Goal: Check status: Check status

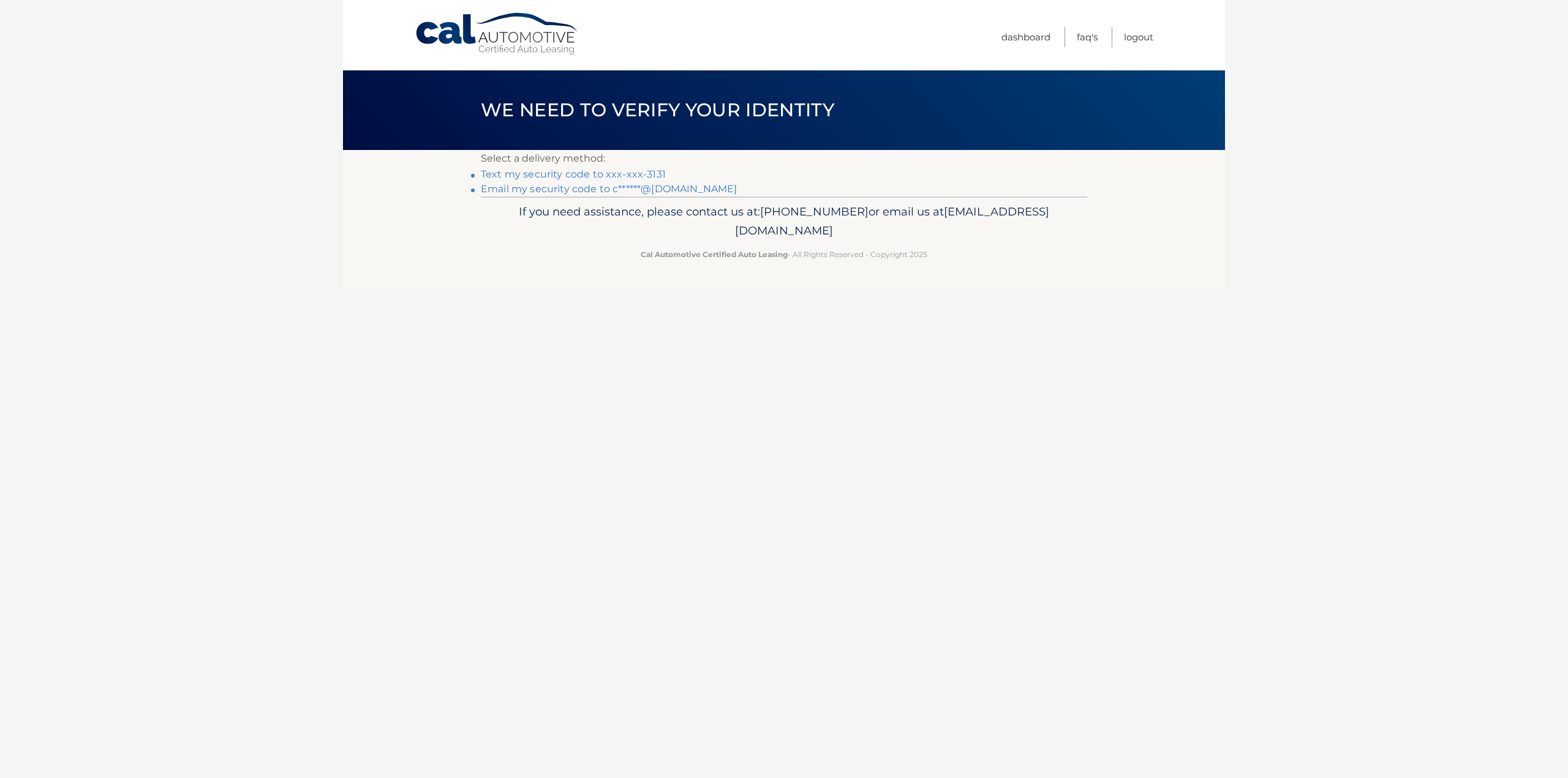
click at [578, 174] on link "Text my security code to xxx-xxx-3131" at bounding box center [573, 174] width 185 height 12
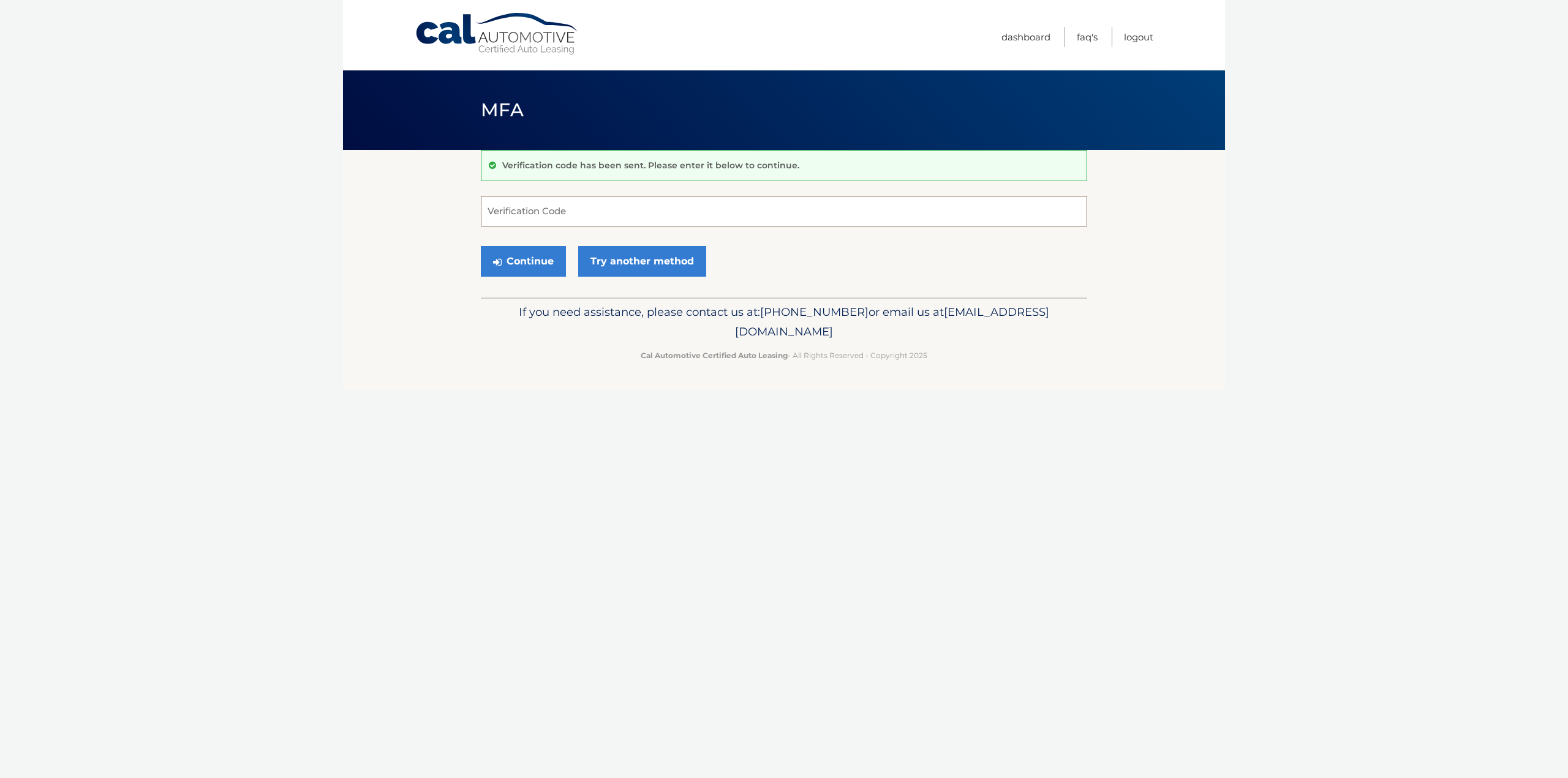
click at [526, 204] on input "Verification Code" at bounding box center [784, 212] width 607 height 30
type input "221683"
click at [548, 253] on button "Continue" at bounding box center [523, 261] width 85 height 30
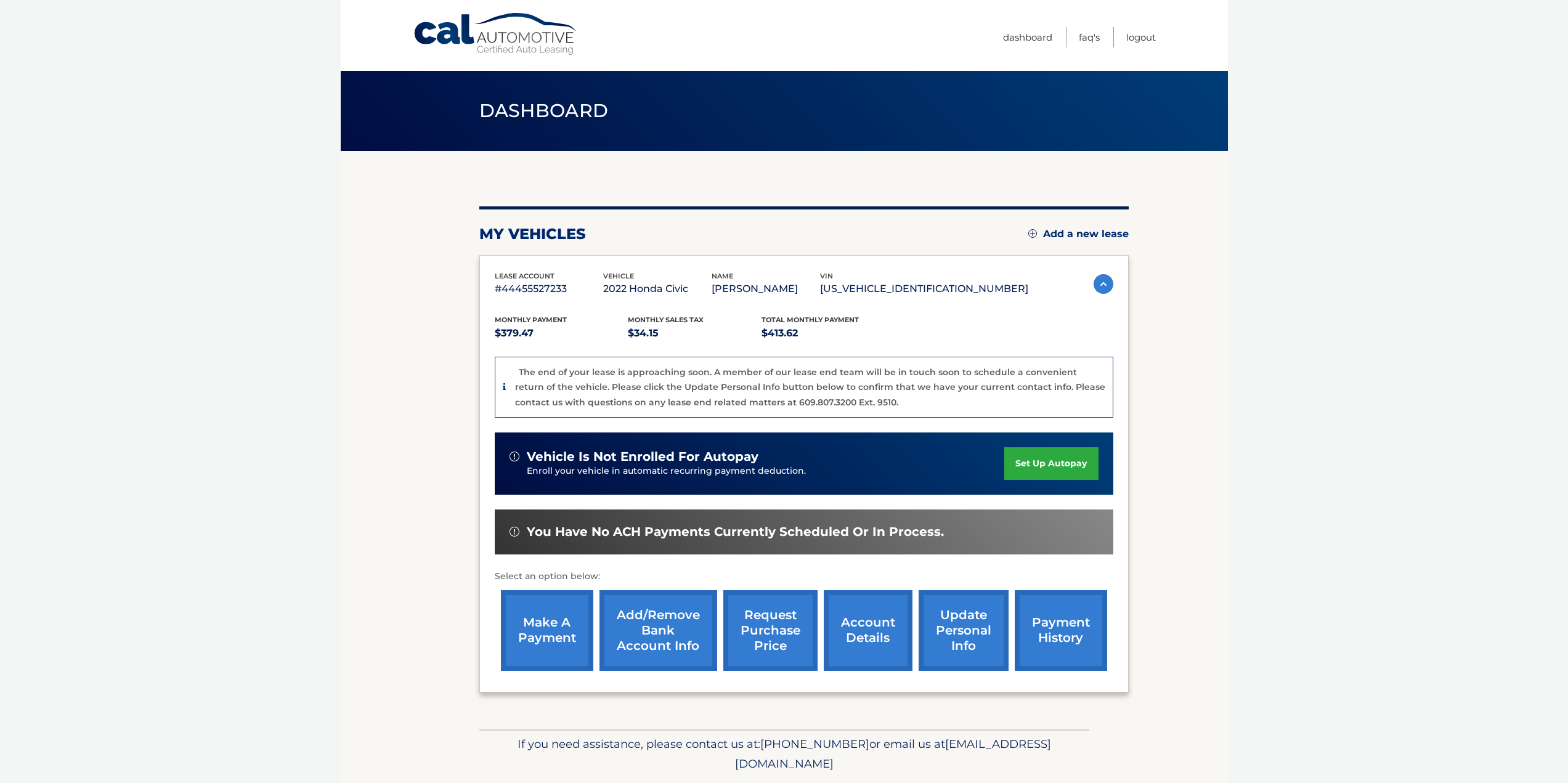
click at [1051, 627] on link "payment history" at bounding box center [1061, 631] width 93 height 81
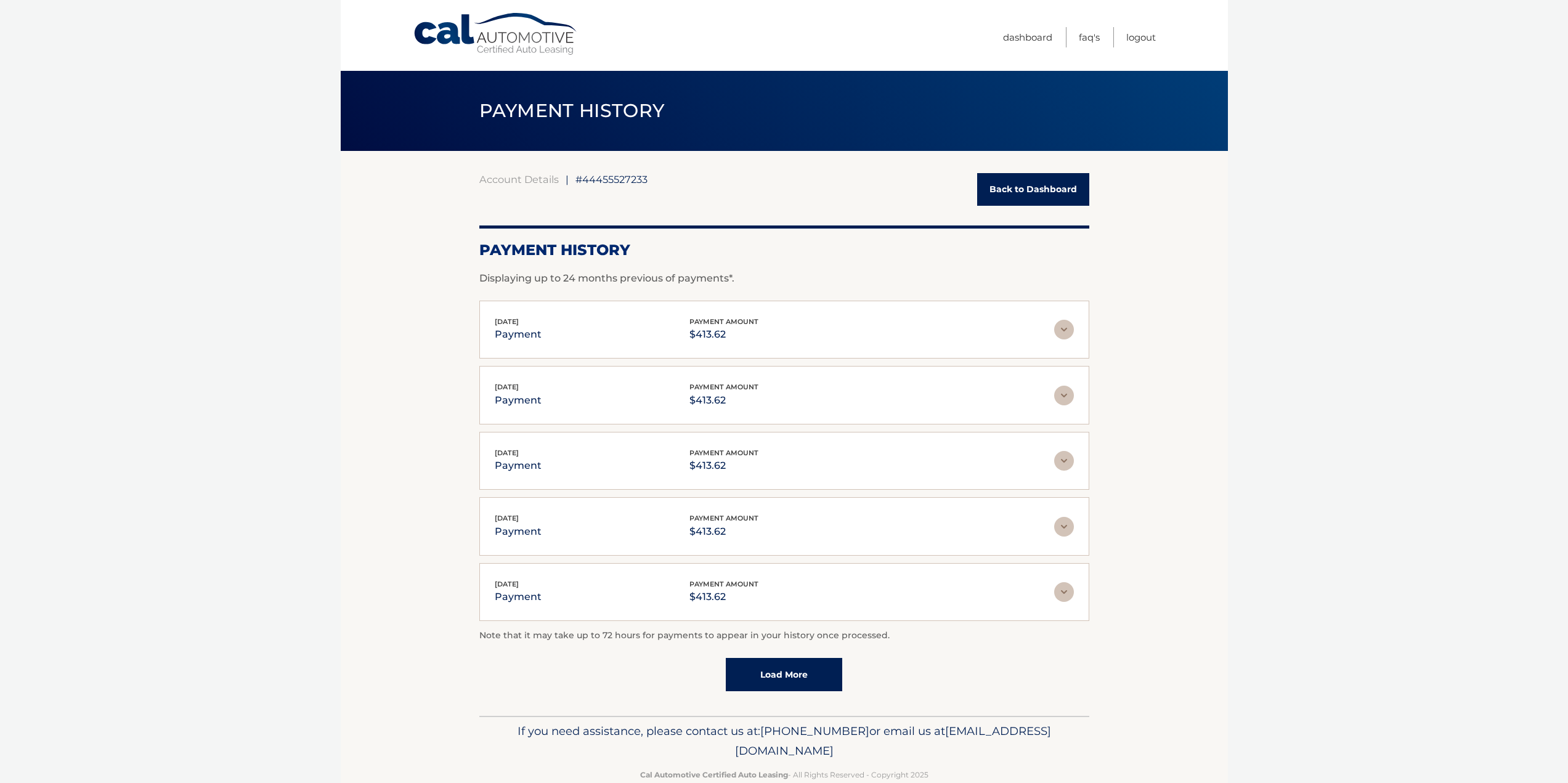
click at [1021, 195] on link "Back to Dashboard" at bounding box center [1033, 190] width 112 height 33
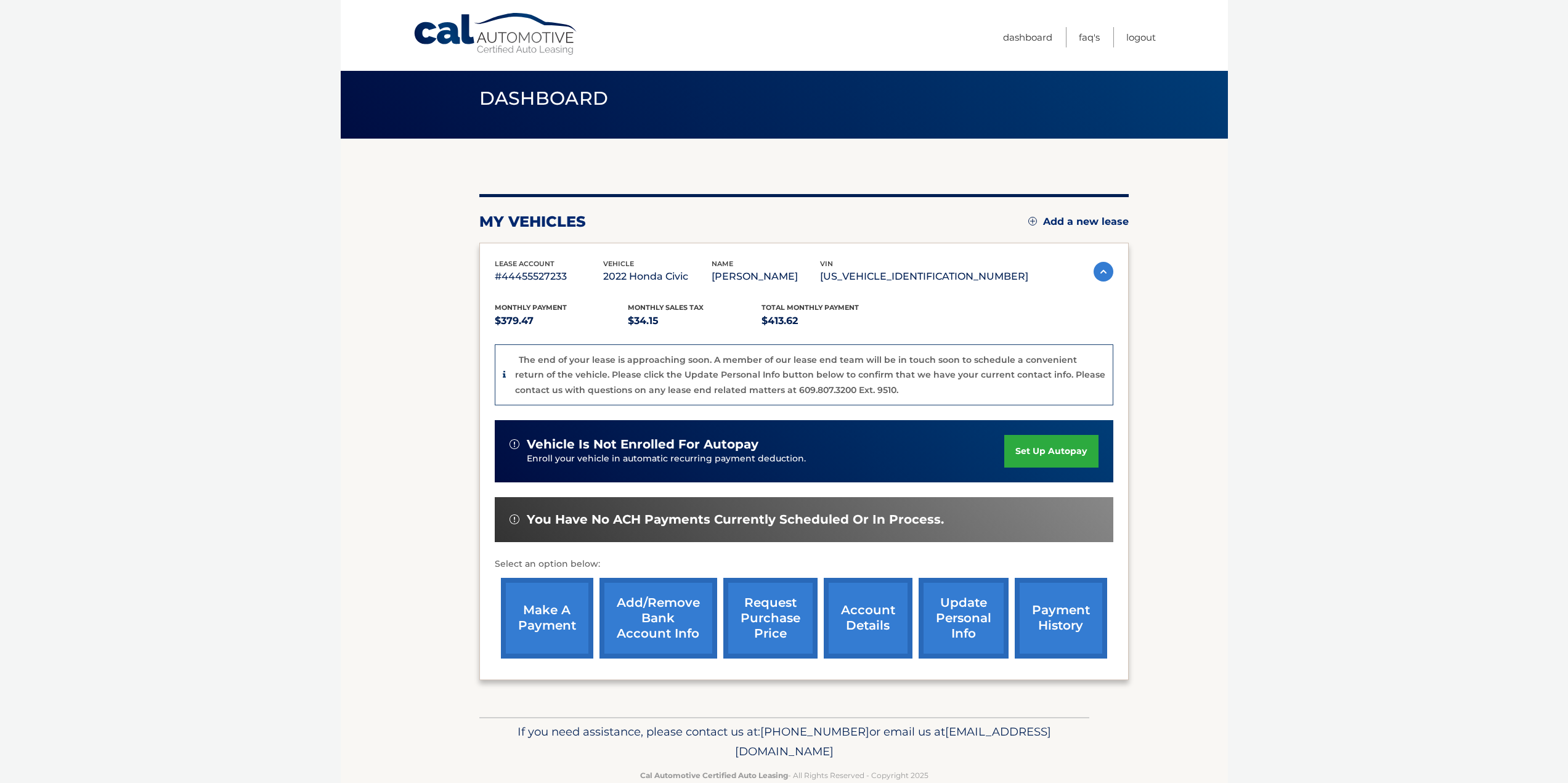
scroll to position [40, 0]
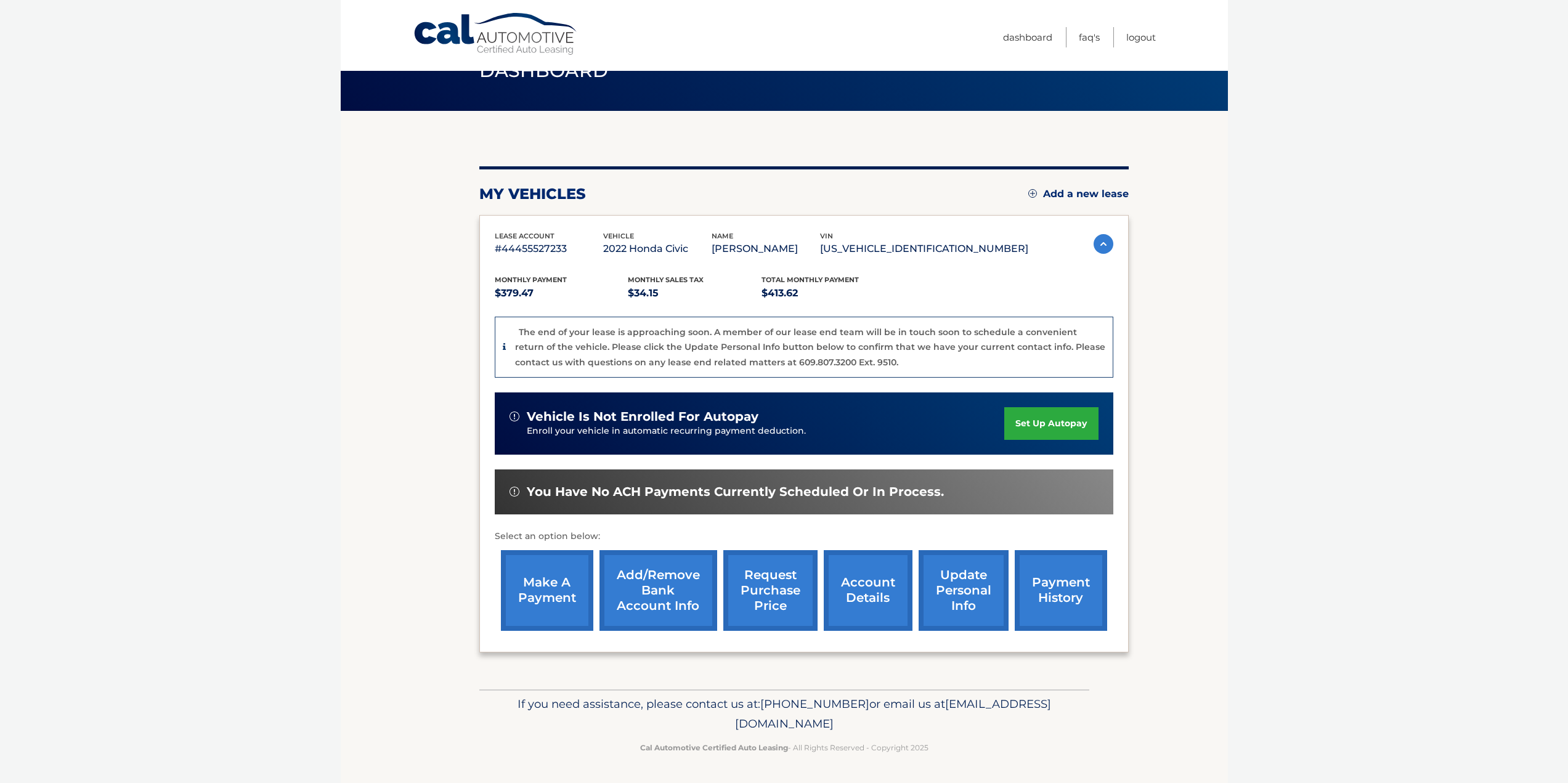
click at [759, 589] on link "request purchase price" at bounding box center [770, 590] width 94 height 81
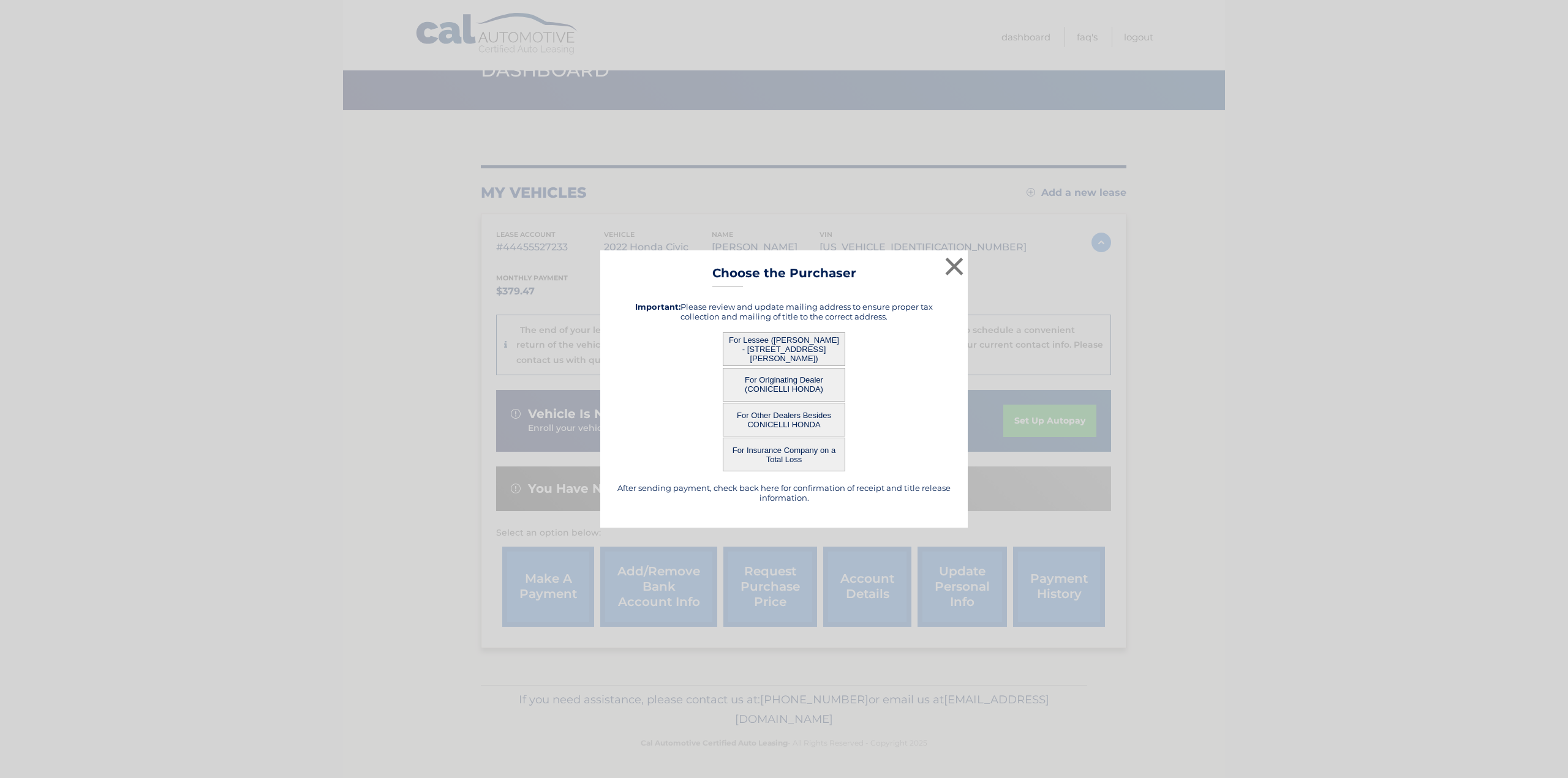
click at [760, 349] on button "For Lessee ([PERSON_NAME] - [STREET_ADDRESS][PERSON_NAME])" at bounding box center [784, 349] width 123 height 34
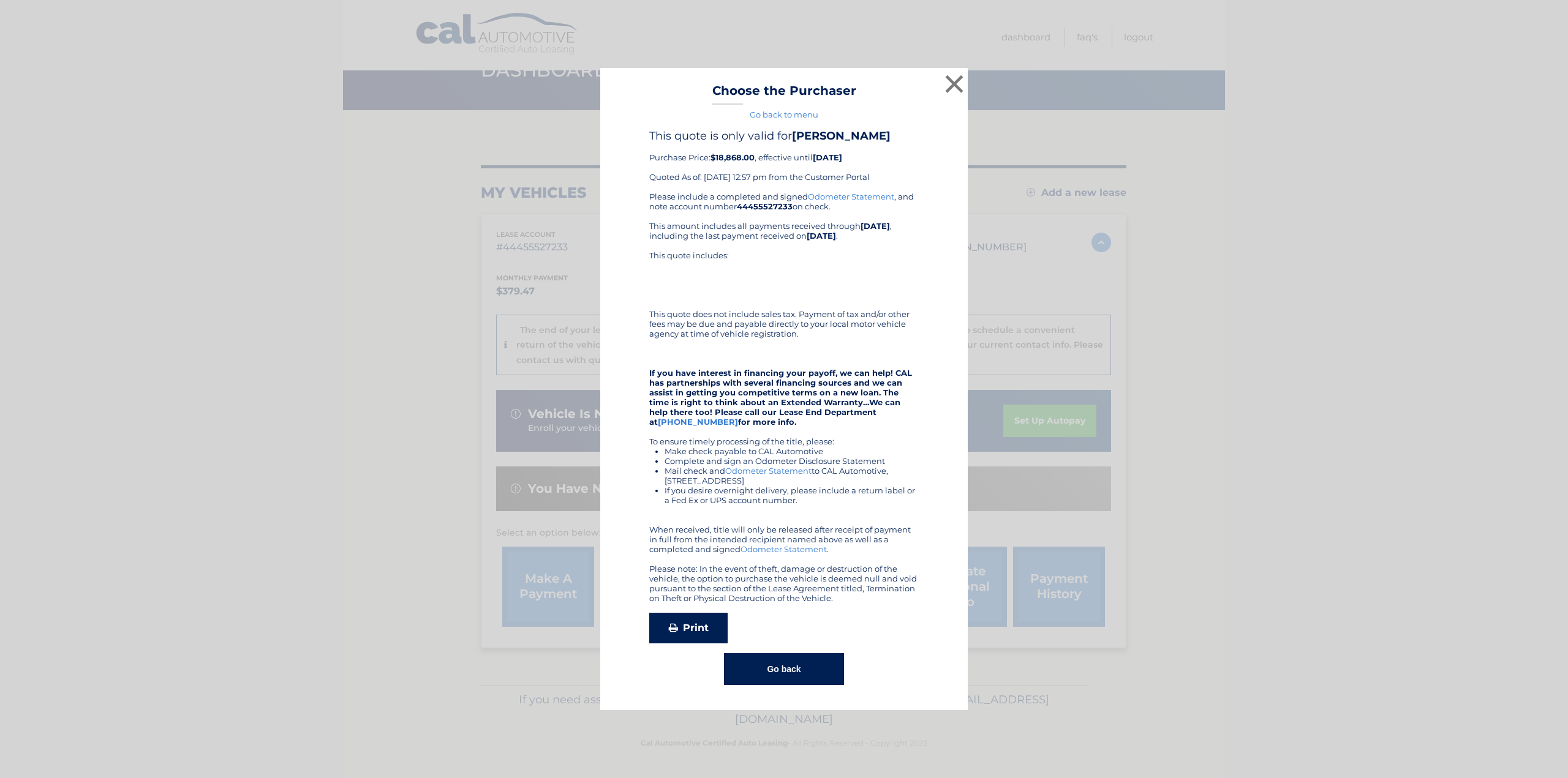
click at [690, 628] on link "Print" at bounding box center [689, 628] width 79 height 30
click at [955, 80] on button "×" at bounding box center [954, 83] width 25 height 25
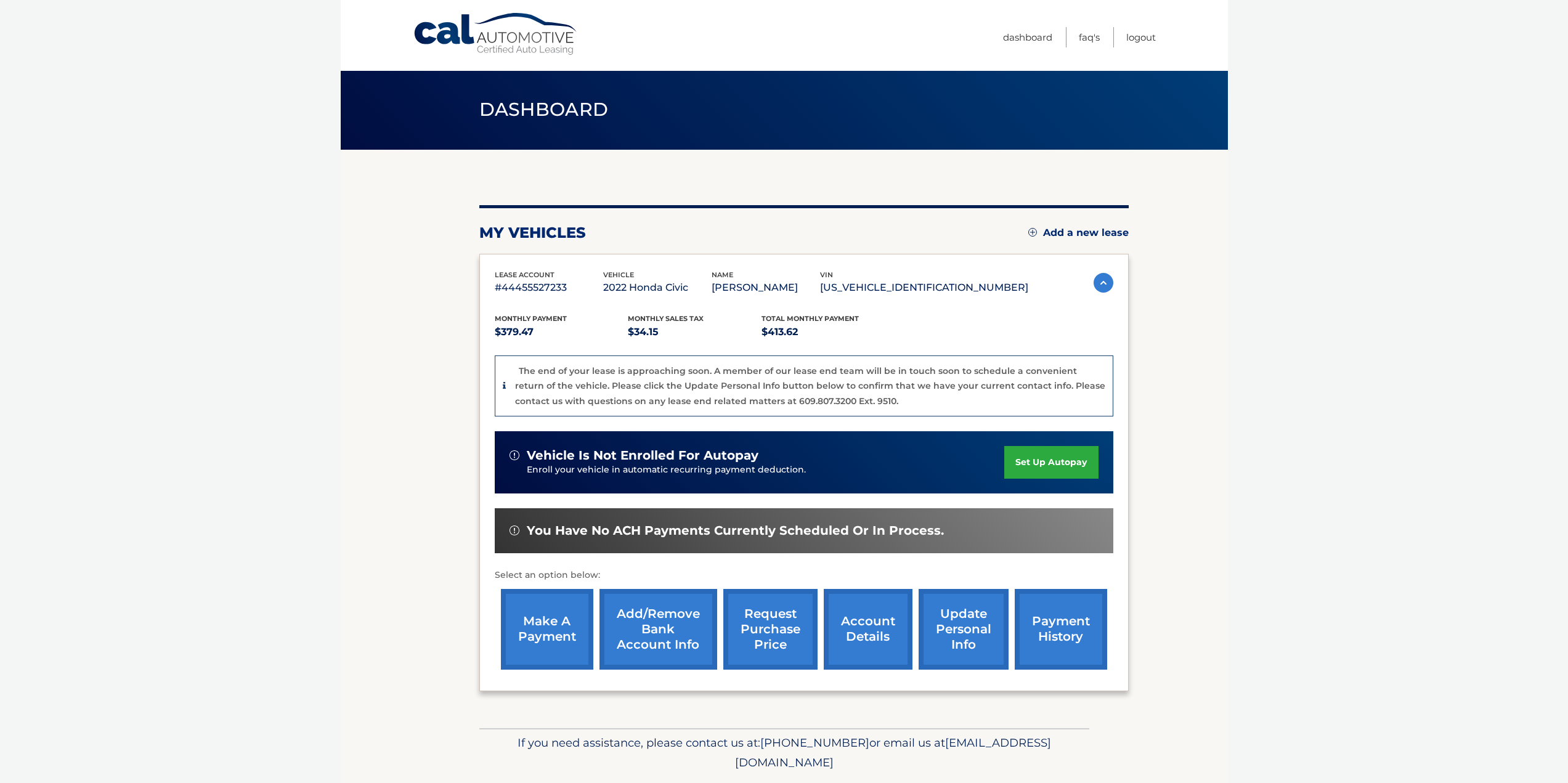
scroll to position [0, 0]
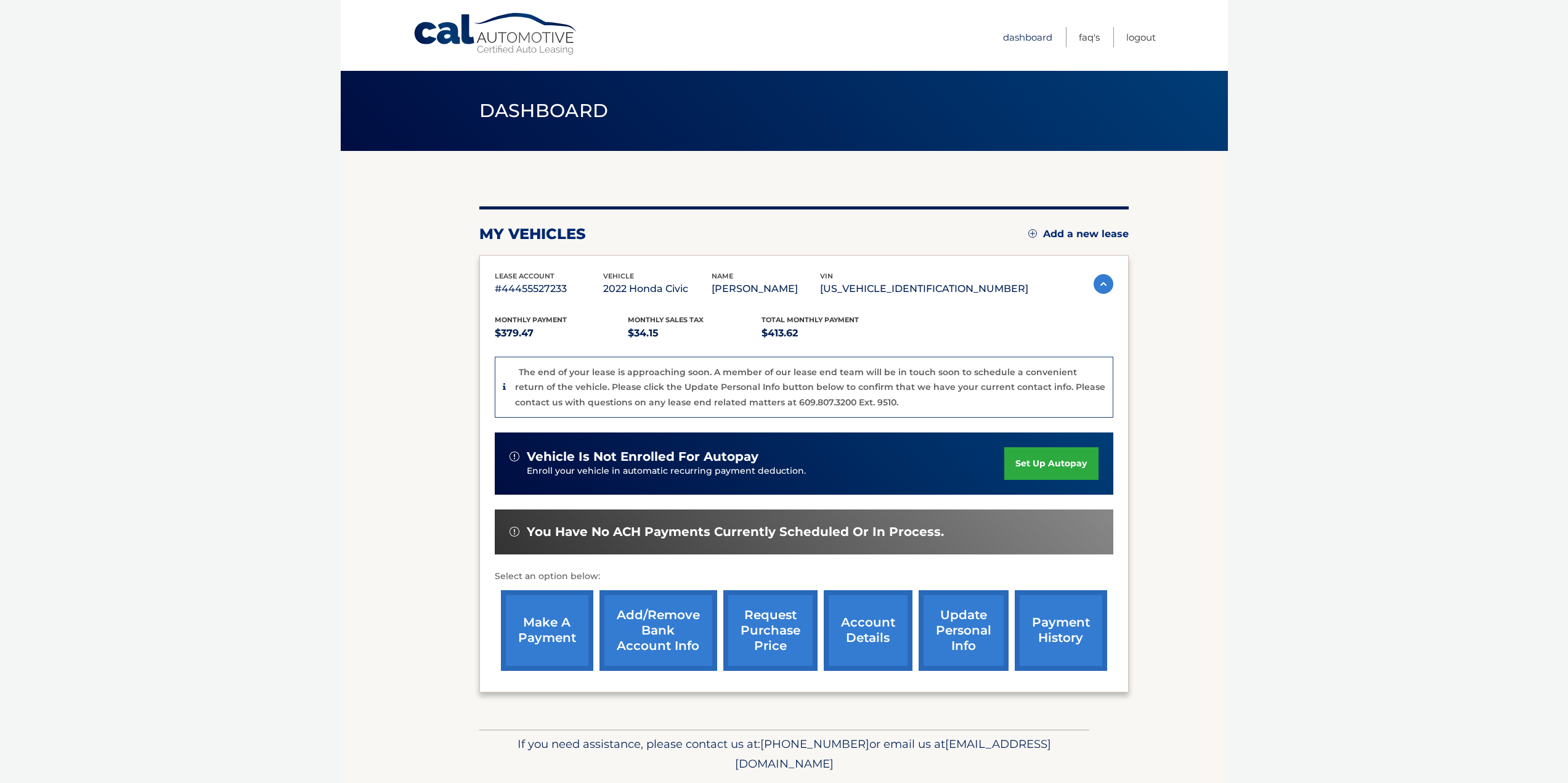
click at [1023, 37] on link "Dashboard" at bounding box center [1027, 37] width 49 height 20
